Goal: Transaction & Acquisition: Purchase product/service

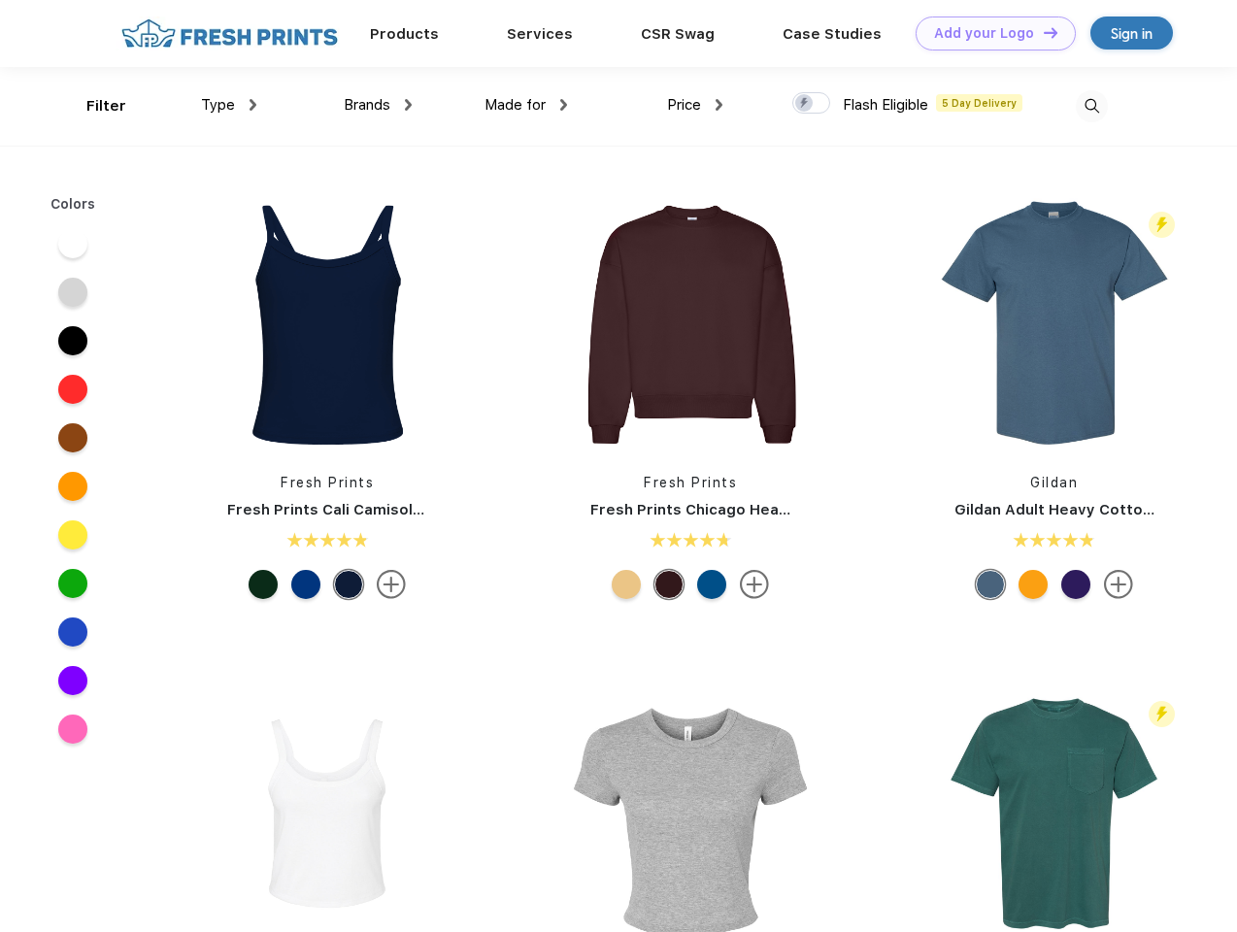
click at [988, 33] on link "Add your Logo Design Tool" at bounding box center [995, 34] width 160 height 34
click at [0, 0] on div "Design Tool" at bounding box center [0, 0] width 0 height 0
click at [1042, 32] on link "Add your Logo Design Tool" at bounding box center [995, 34] width 160 height 34
click at [93, 106] on div "Filter" at bounding box center [106, 106] width 40 height 22
click at [229, 105] on span "Type" at bounding box center [218, 104] width 34 height 17
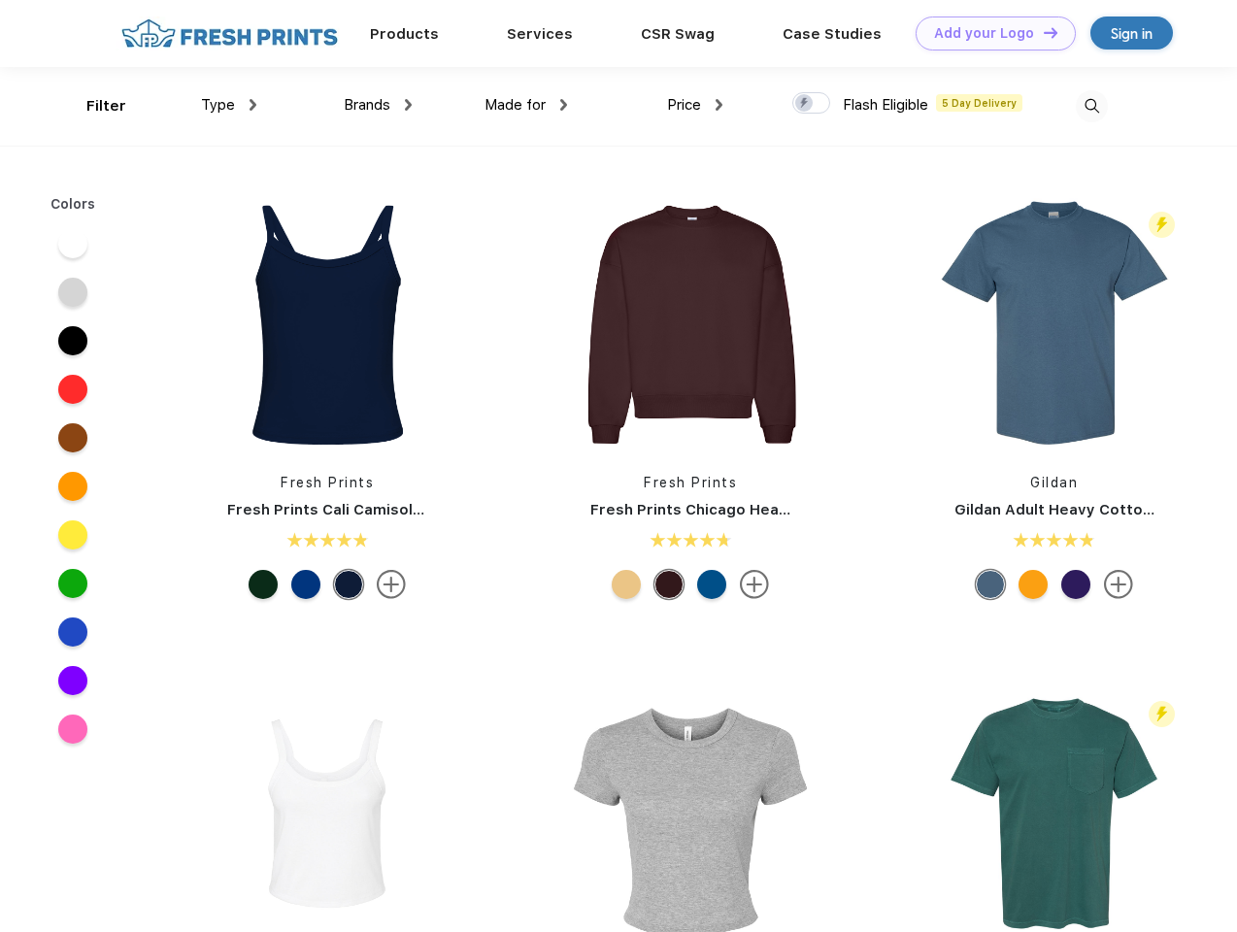
click at [378, 105] on span "Brands" at bounding box center [367, 104] width 47 height 17
click at [526, 105] on span "Made for" at bounding box center [514, 104] width 61 height 17
click at [695, 105] on span "Price" at bounding box center [684, 104] width 34 height 17
click at [812, 104] on div at bounding box center [811, 102] width 38 height 21
click at [805, 104] on input "checkbox" at bounding box center [798, 97] width 13 height 13
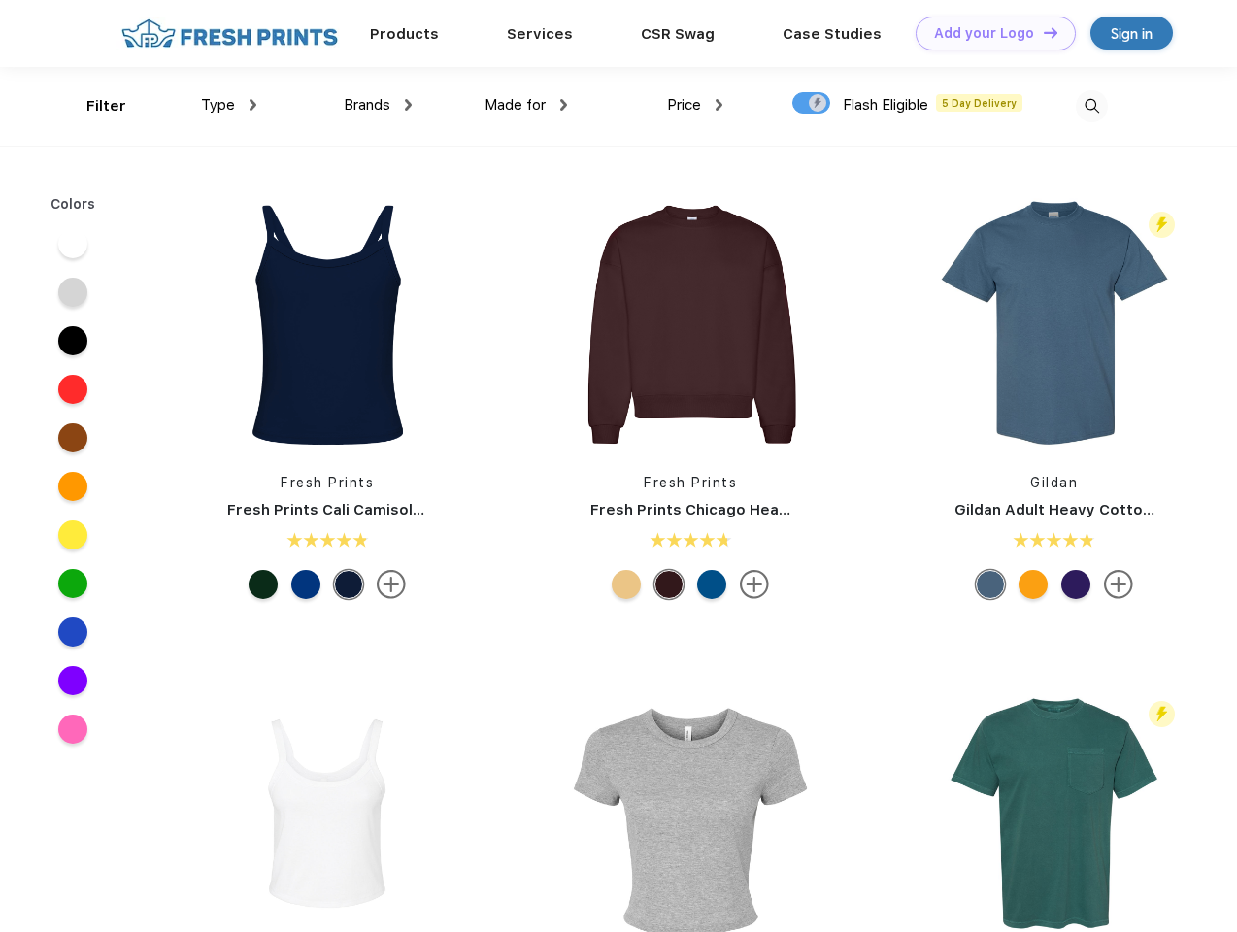
click at [1091, 106] on img at bounding box center [1092, 106] width 32 height 32
